Goal: Information Seeking & Learning: Learn about a topic

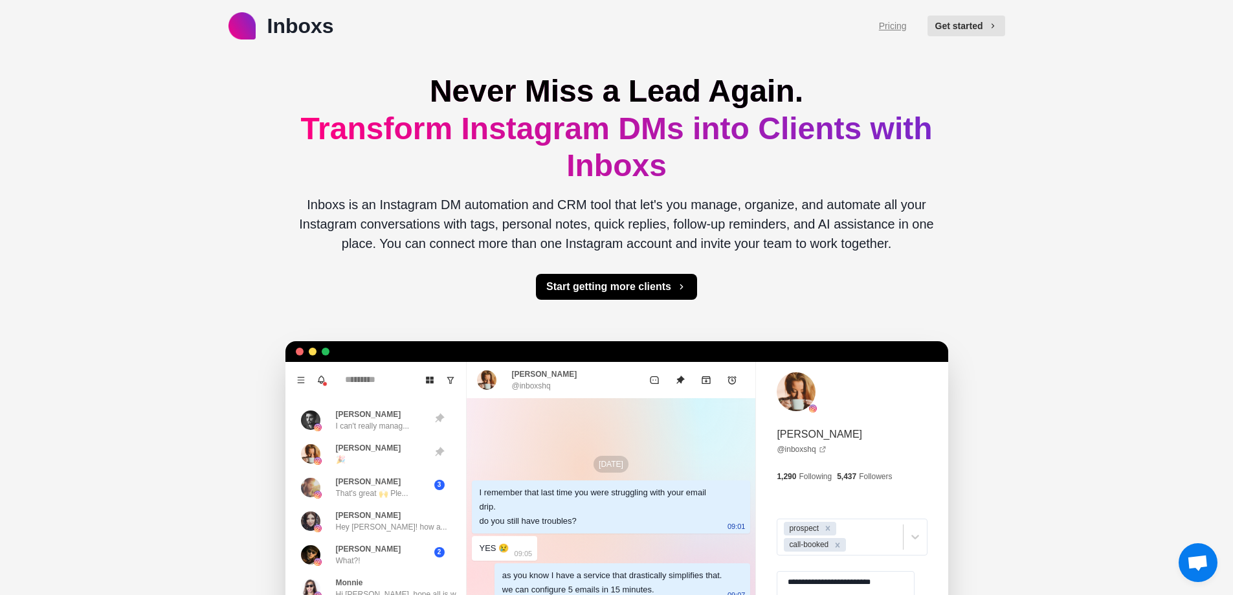
click at [905, 20] on link "Pricing" at bounding box center [893, 26] width 28 height 14
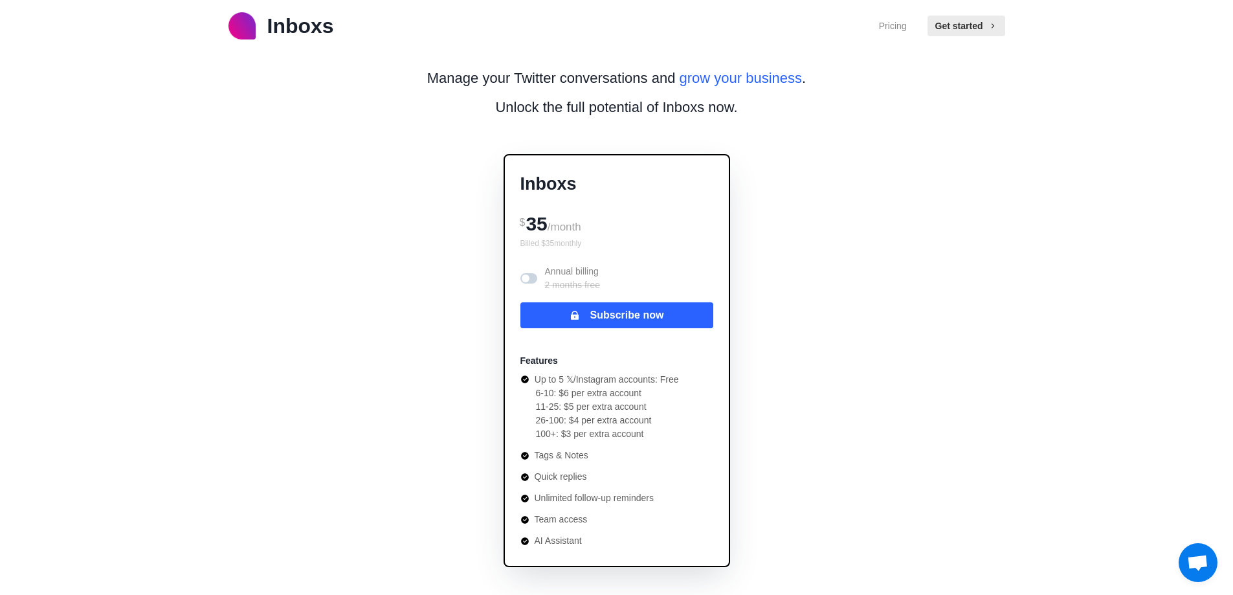
click at [526, 275] on span at bounding box center [526, 278] width 8 height 8
click at [526, 275] on span at bounding box center [528, 278] width 17 height 10
click at [526, 275] on span at bounding box center [526, 278] width 8 height 8
click at [526, 275] on span at bounding box center [528, 278] width 17 height 10
click at [283, 21] on p "Inboxs" at bounding box center [300, 25] width 67 height 31
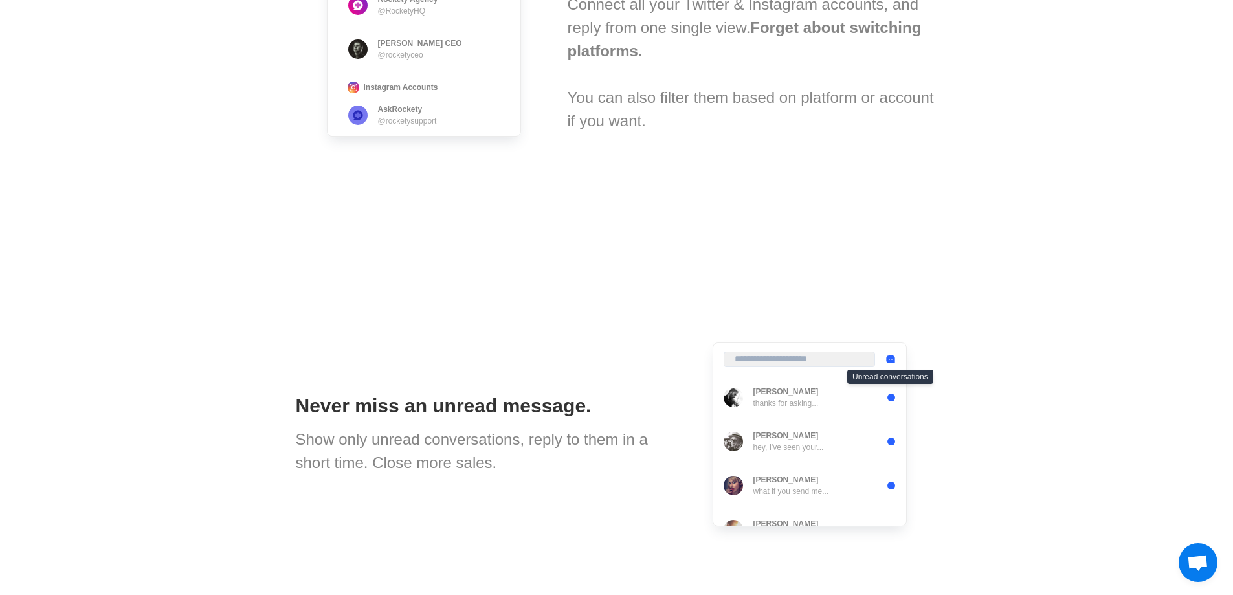
scroll to position [971, 0]
